Goal: Find contact information: Find contact information

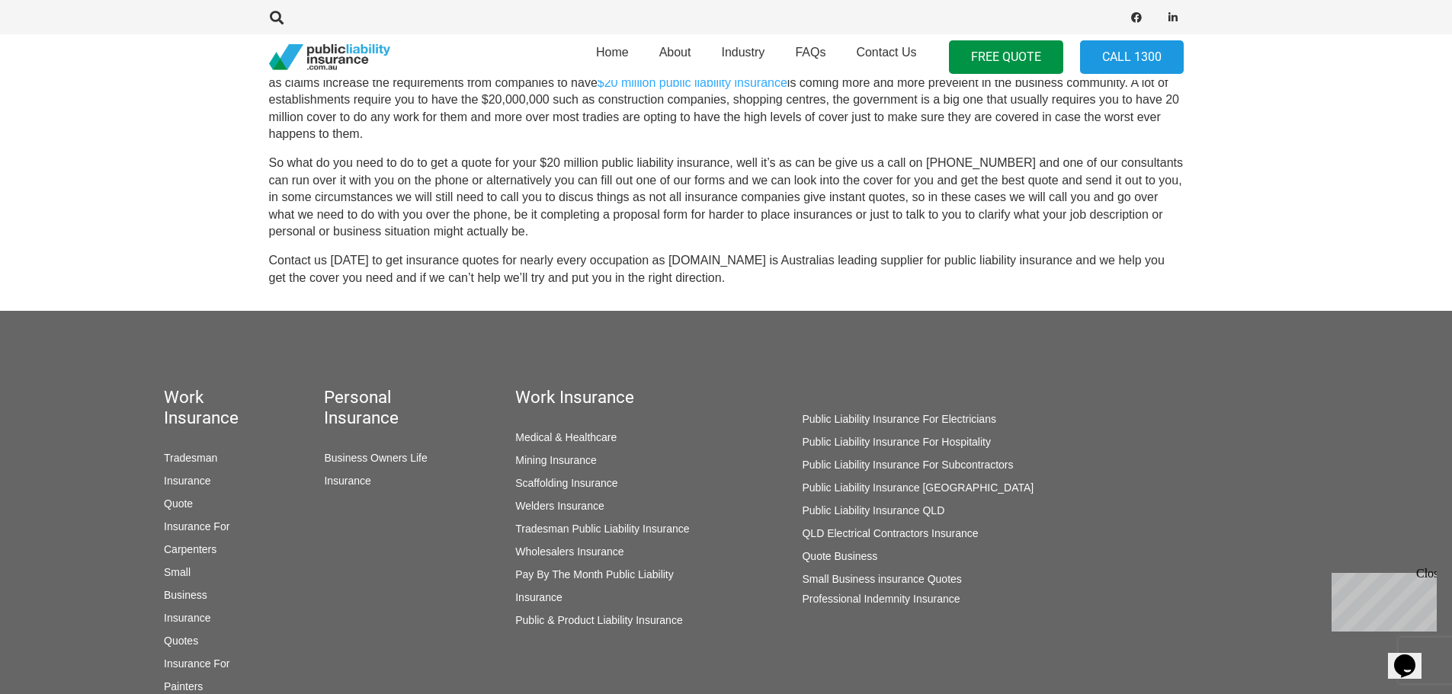
scroll to position [762, 0]
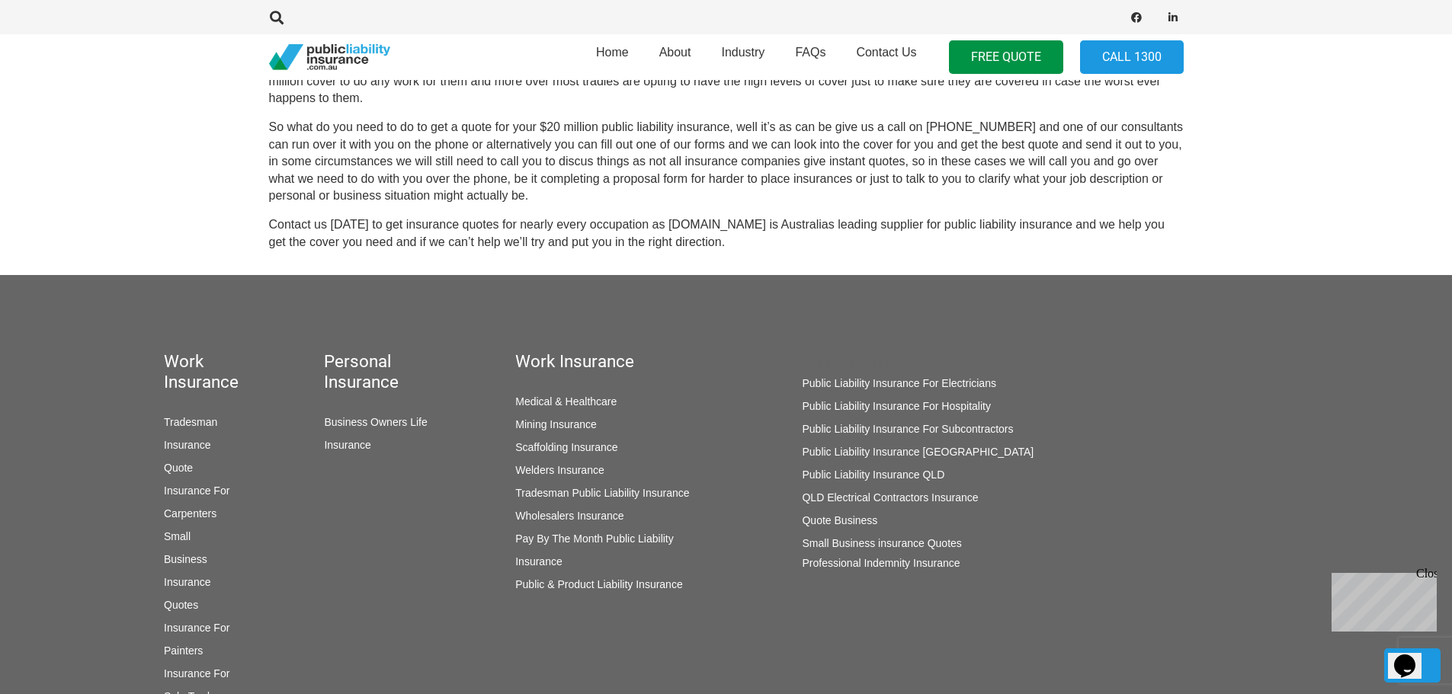
click at [887, 450] on link "Public Liability Insurance [GEOGRAPHIC_DATA]" at bounding box center [918, 452] width 232 height 12
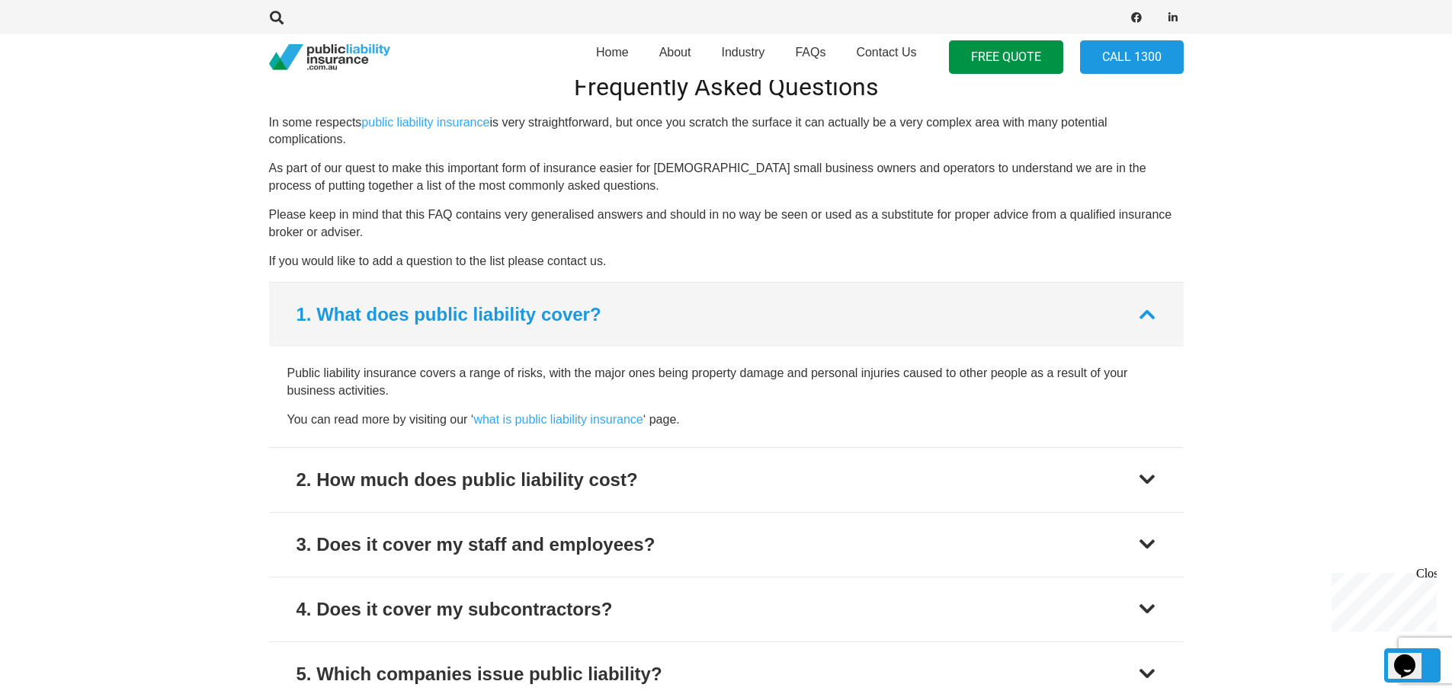
scroll to position [1522, 0]
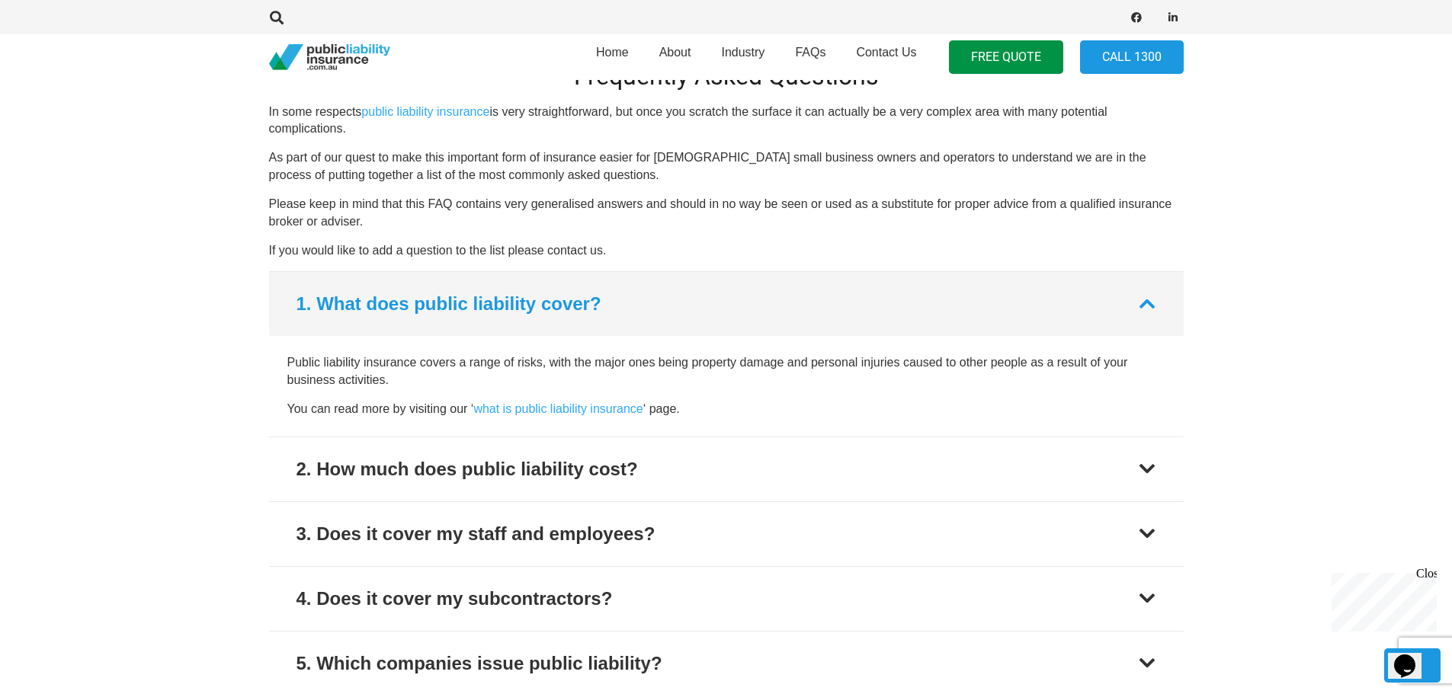
click at [1147, 274] on button "1. What does public liability cover?" at bounding box center [726, 304] width 915 height 64
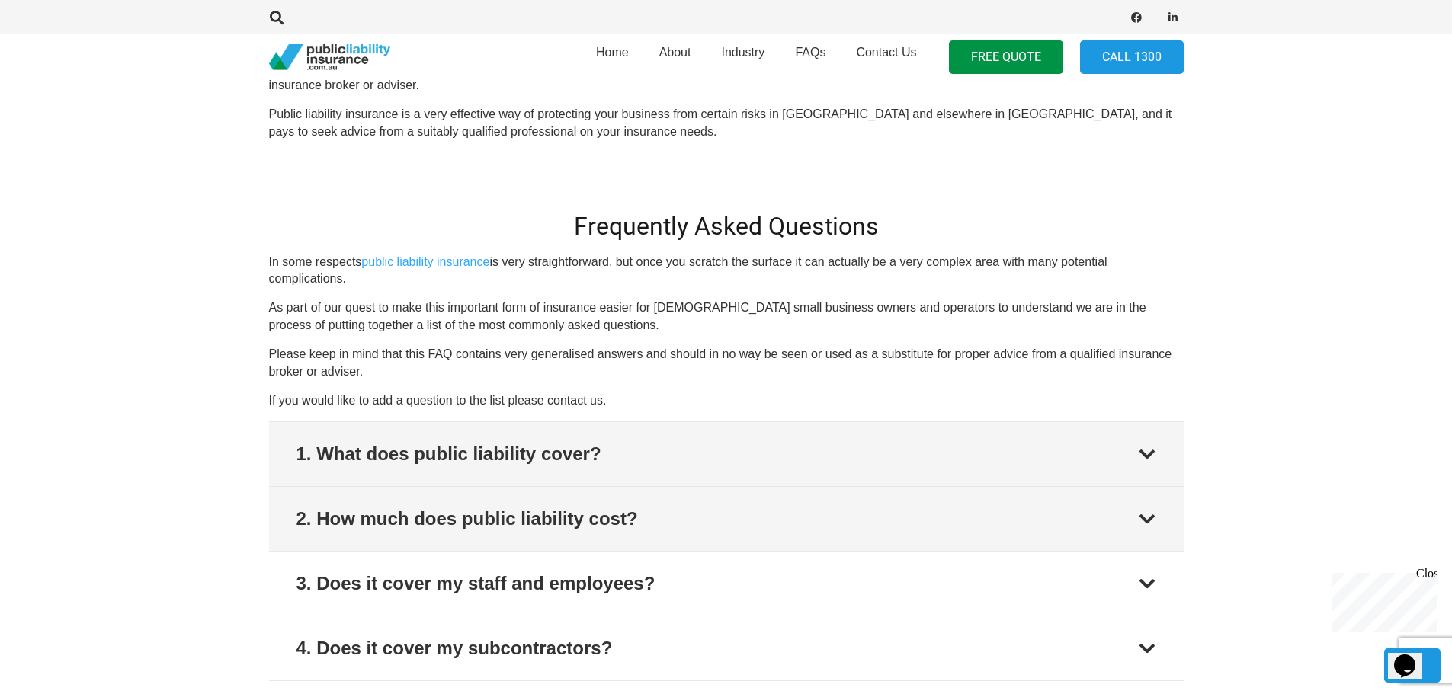
scroll to position [1370, 0]
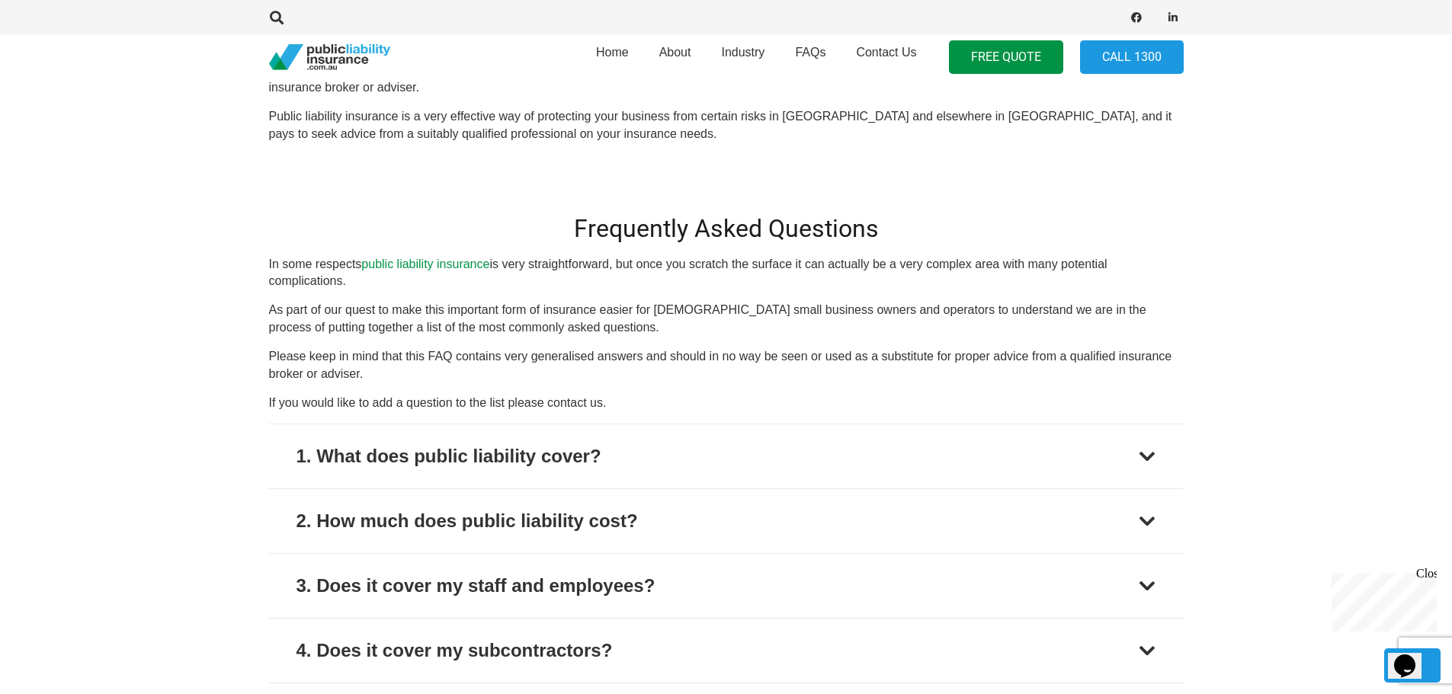
click at [443, 258] on link "public liability insurance" at bounding box center [425, 264] width 128 height 13
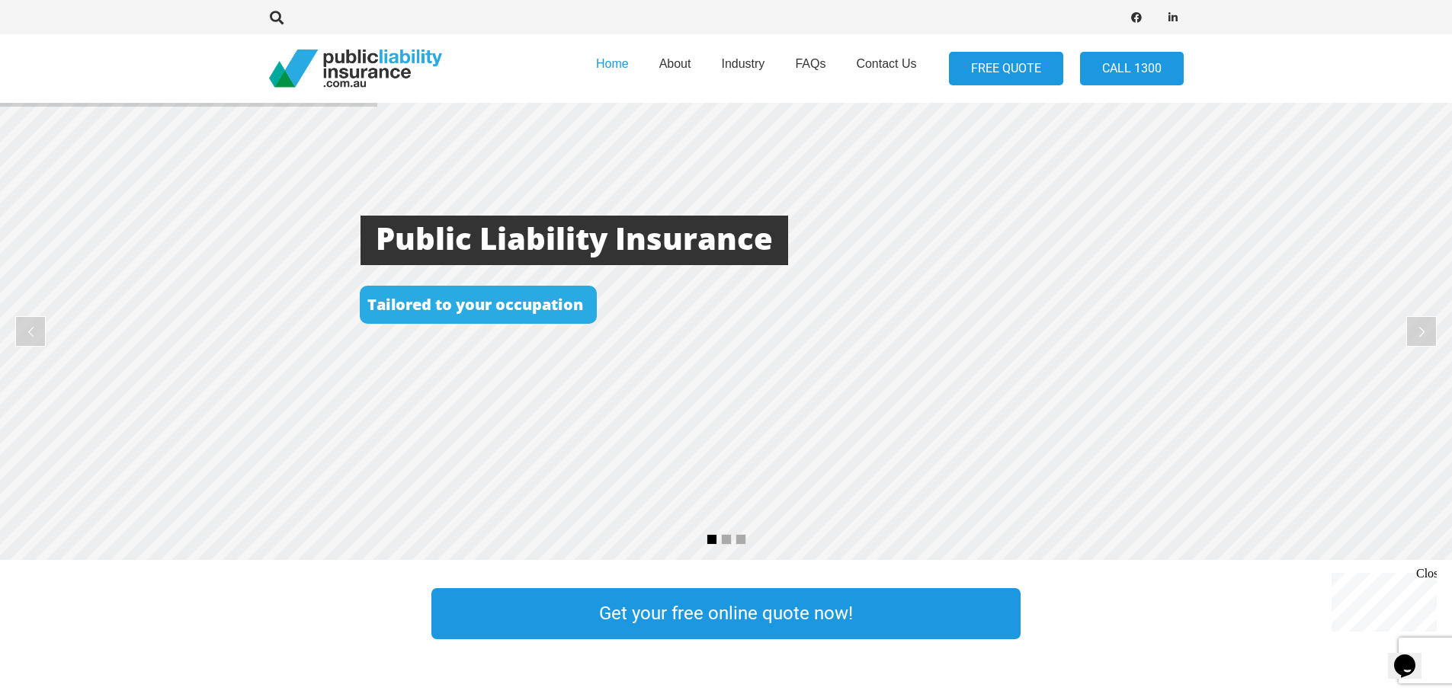
click at [999, 75] on link "FREE QUOTE" at bounding box center [1006, 69] width 114 height 34
click at [980, 66] on link "FREE QUOTE" at bounding box center [1006, 69] width 114 height 34
click at [878, 66] on span "Contact Us" at bounding box center [886, 63] width 60 height 13
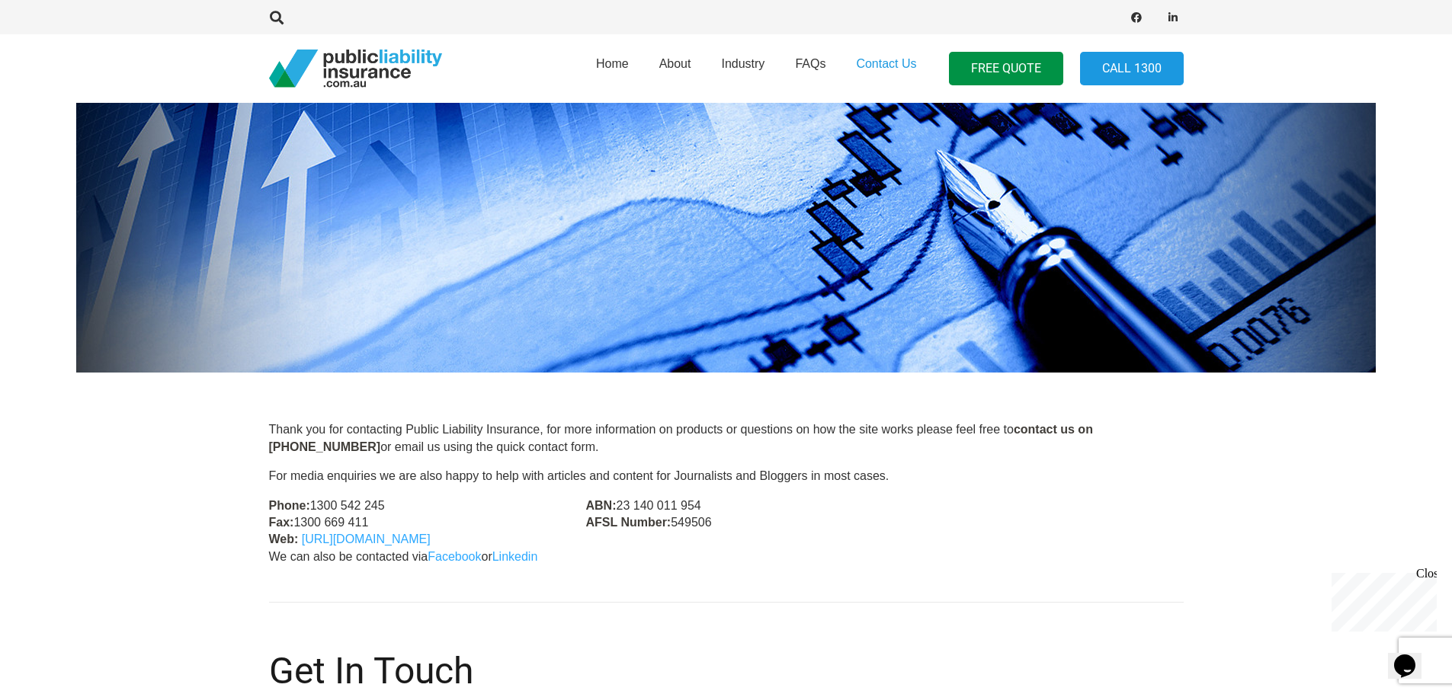
scroll to position [152, 0]
